Goal: Browse casually

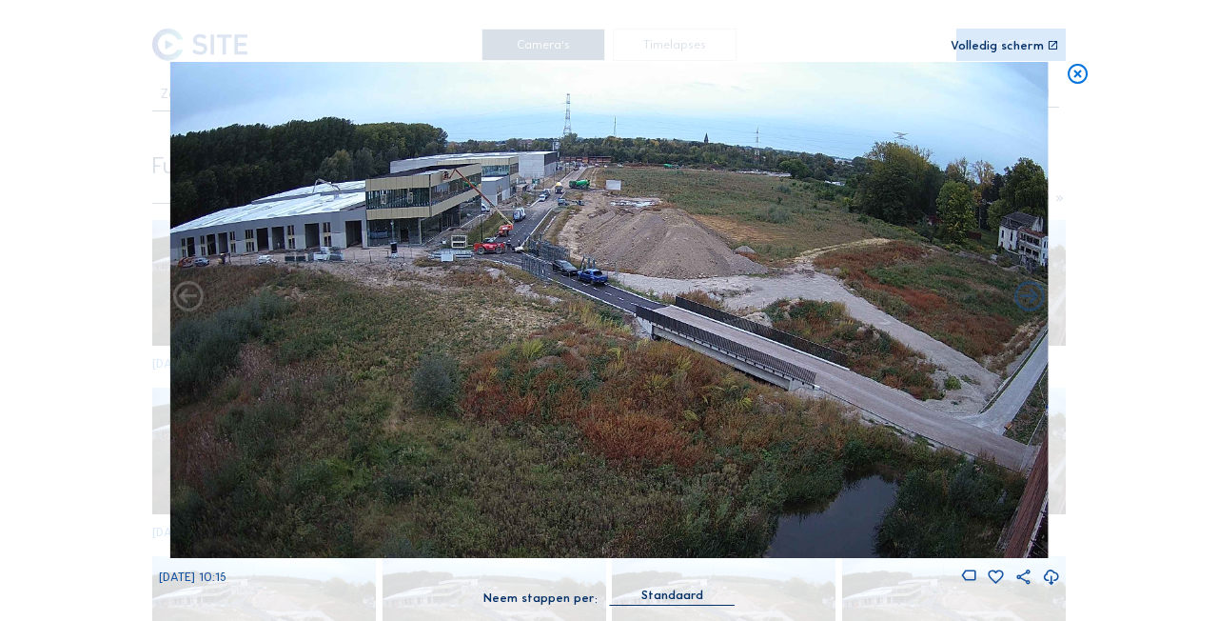
click at [1076, 77] on icon at bounding box center [1078, 74] width 24 height 25
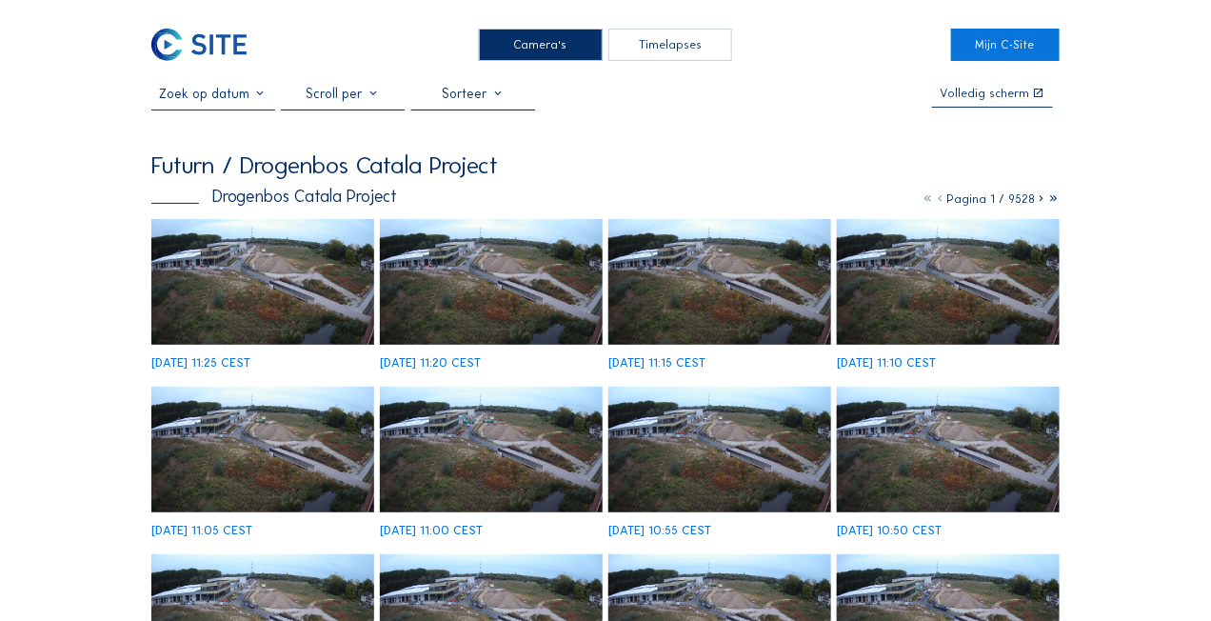
click at [249, 251] on img at bounding box center [262, 282] width 223 height 126
